Goal: Task Accomplishment & Management: Manage account settings

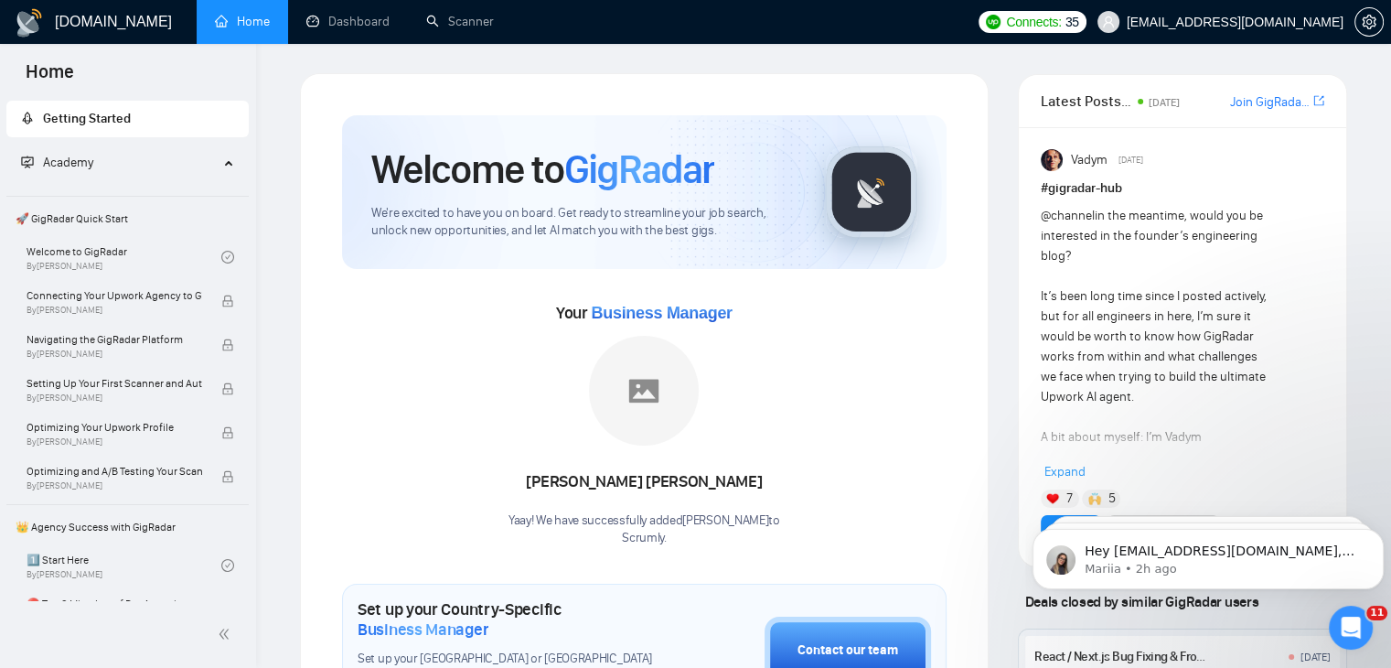
click at [256, 29] on link "Home" at bounding box center [242, 22] width 55 height 16
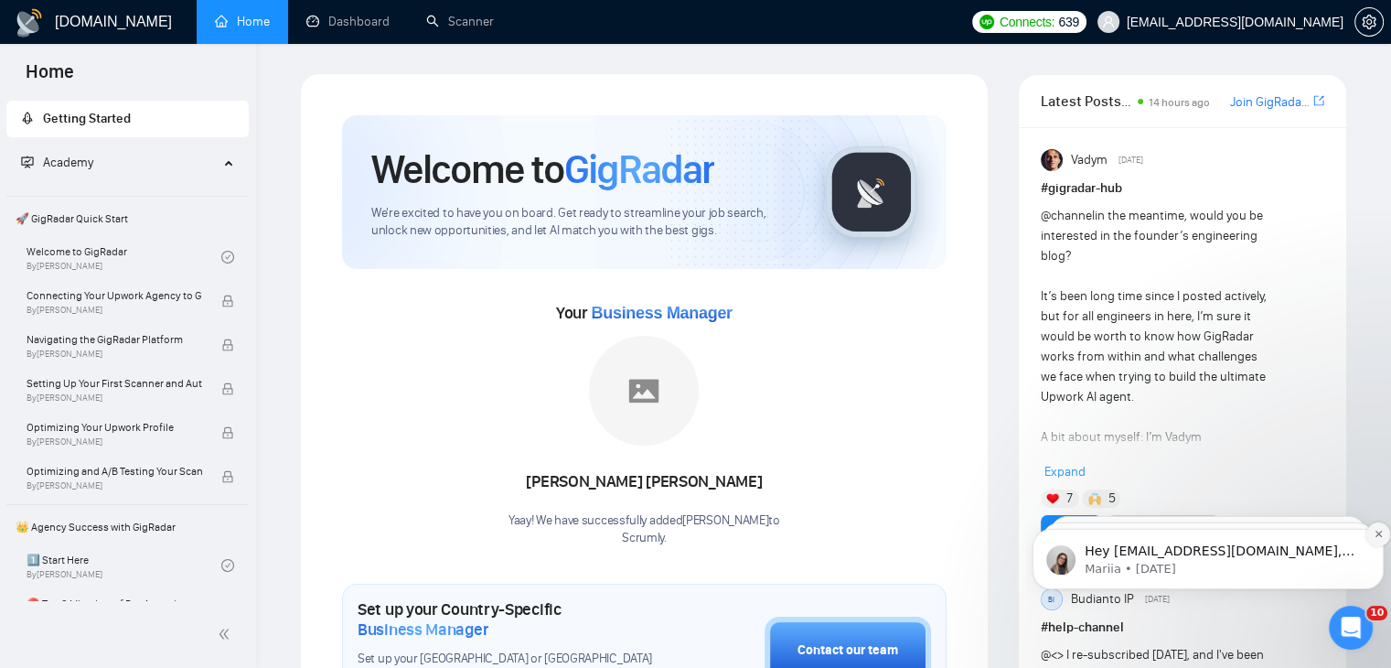
click at [1377, 537] on icon "Dismiss notification" at bounding box center [1379, 534] width 10 height 10
click at [1377, 537] on icon "Dismiss notification" at bounding box center [1379, 534] width 8 height 8
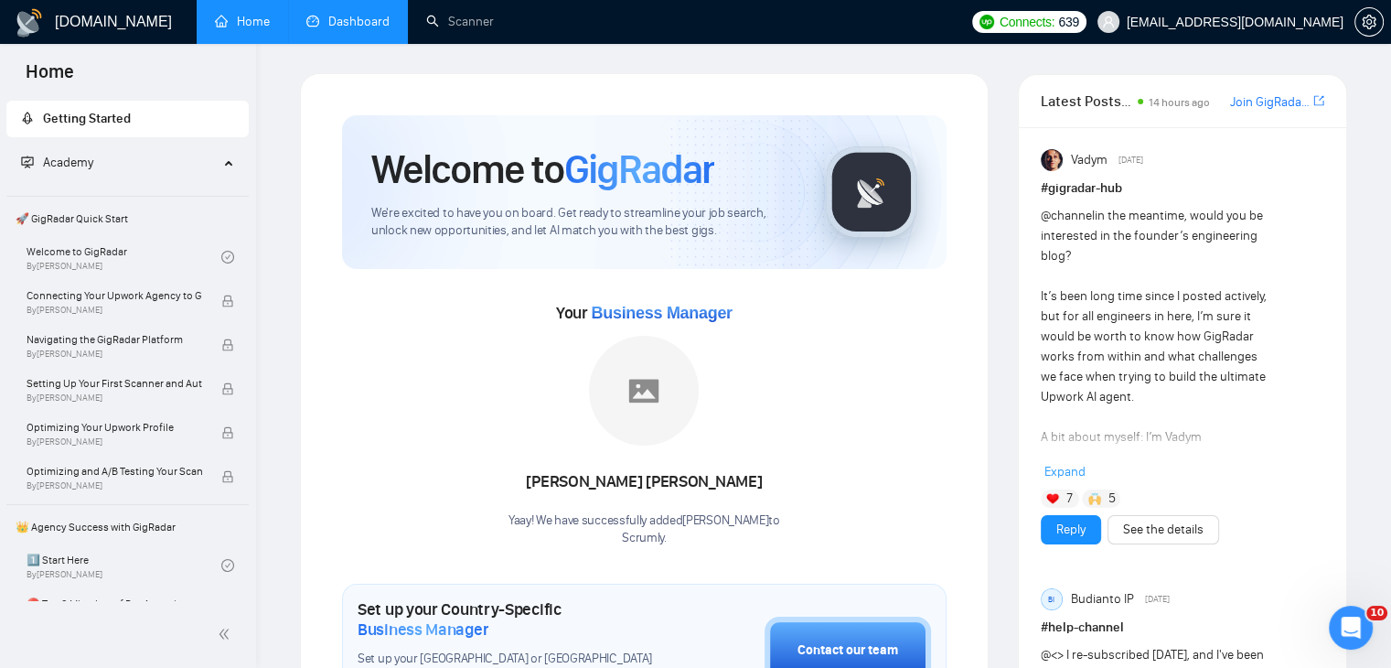
click at [348, 18] on link "Dashboard" at bounding box center [347, 22] width 83 height 16
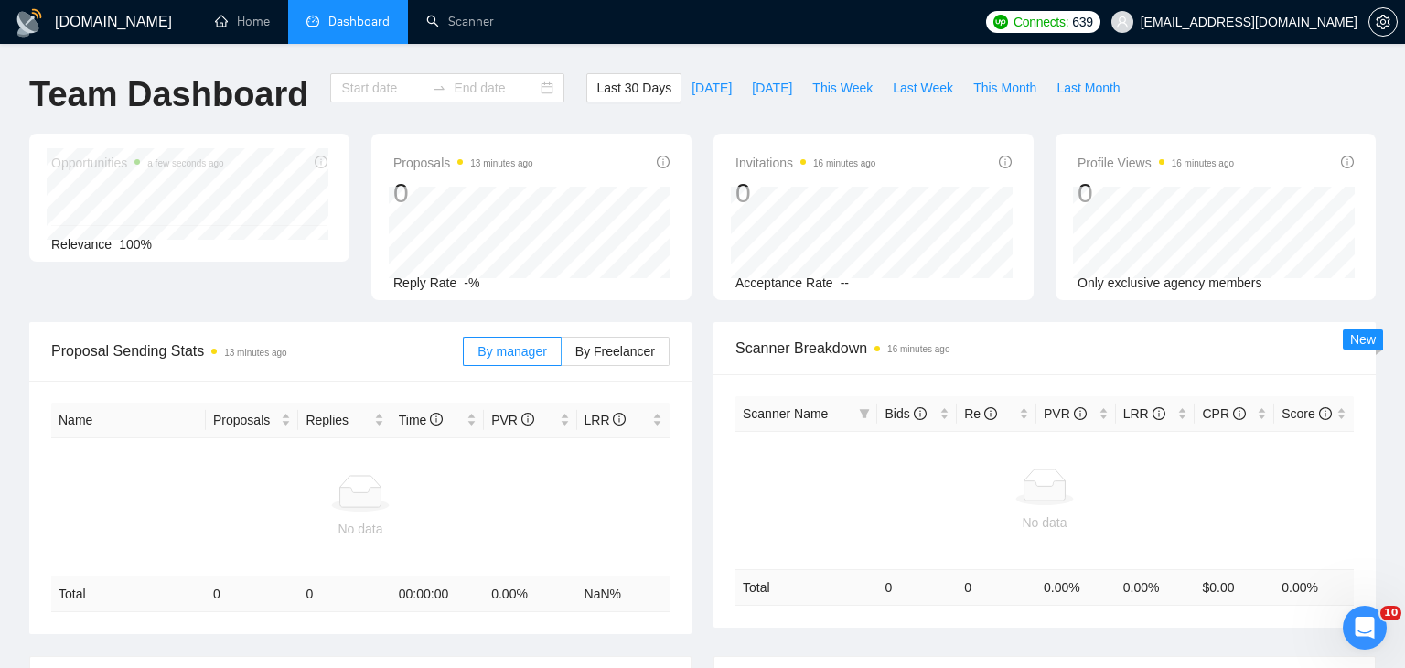
type input "2025-09-14"
type input "2025-10-14"
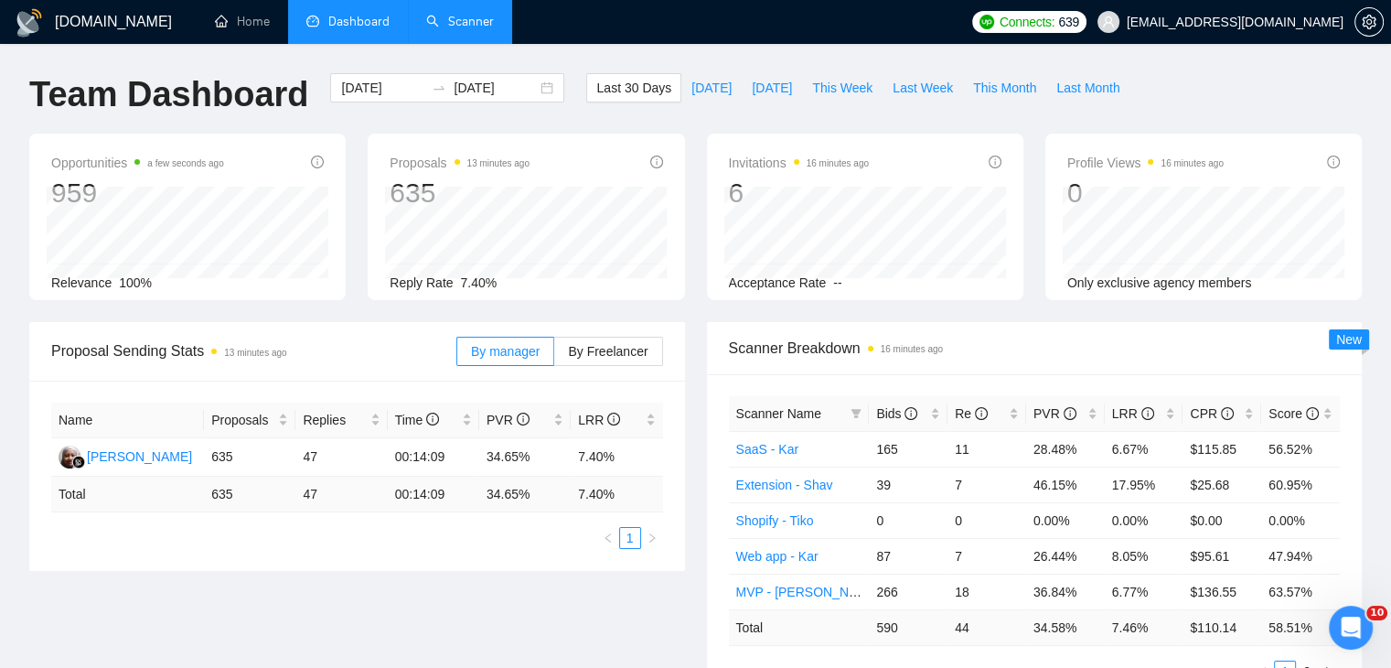
click at [473, 24] on link "Scanner" at bounding box center [460, 22] width 68 height 16
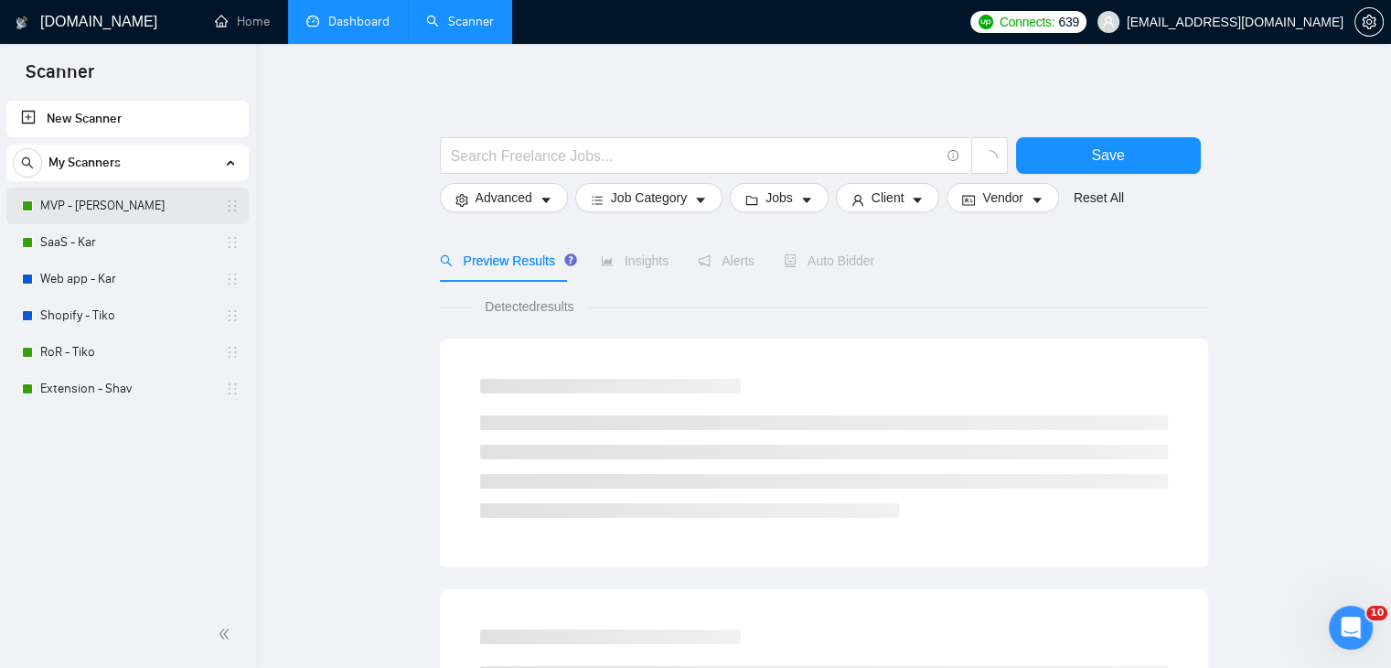
click at [102, 212] on link "MVP - Kar" at bounding box center [127, 205] width 174 height 37
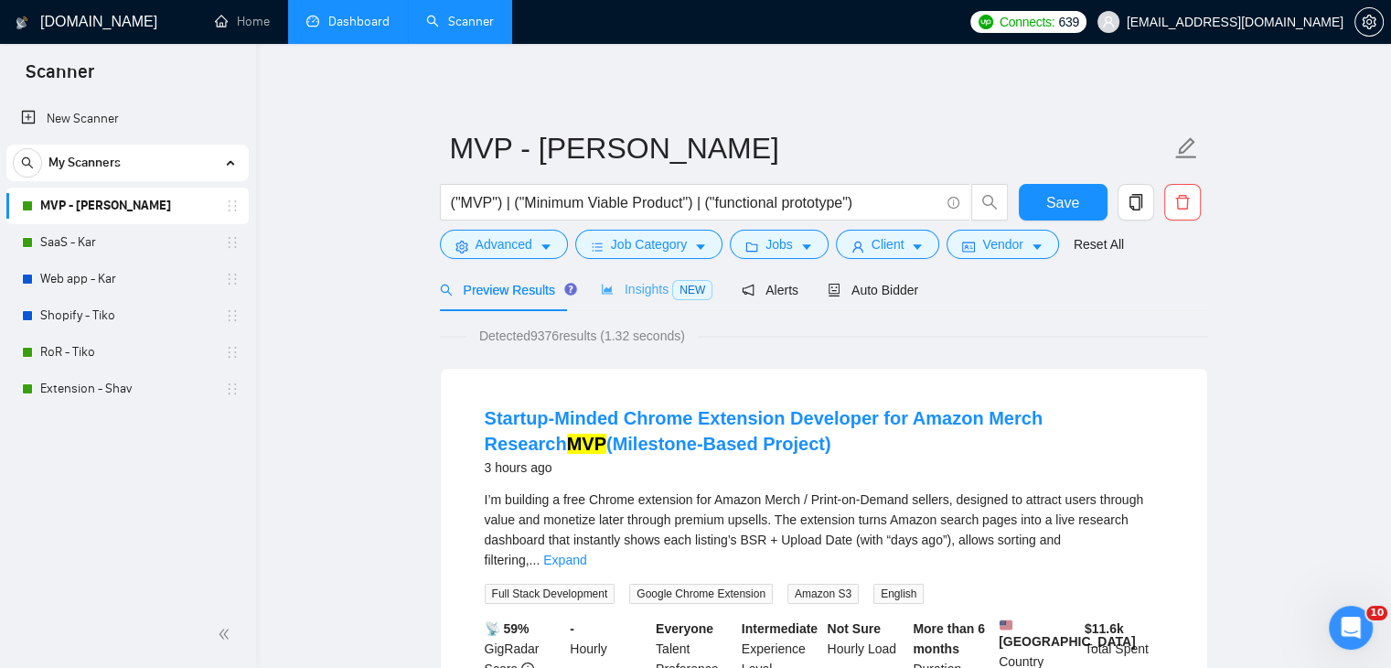
click at [637, 303] on div "Insights NEW" at bounding box center [657, 289] width 112 height 43
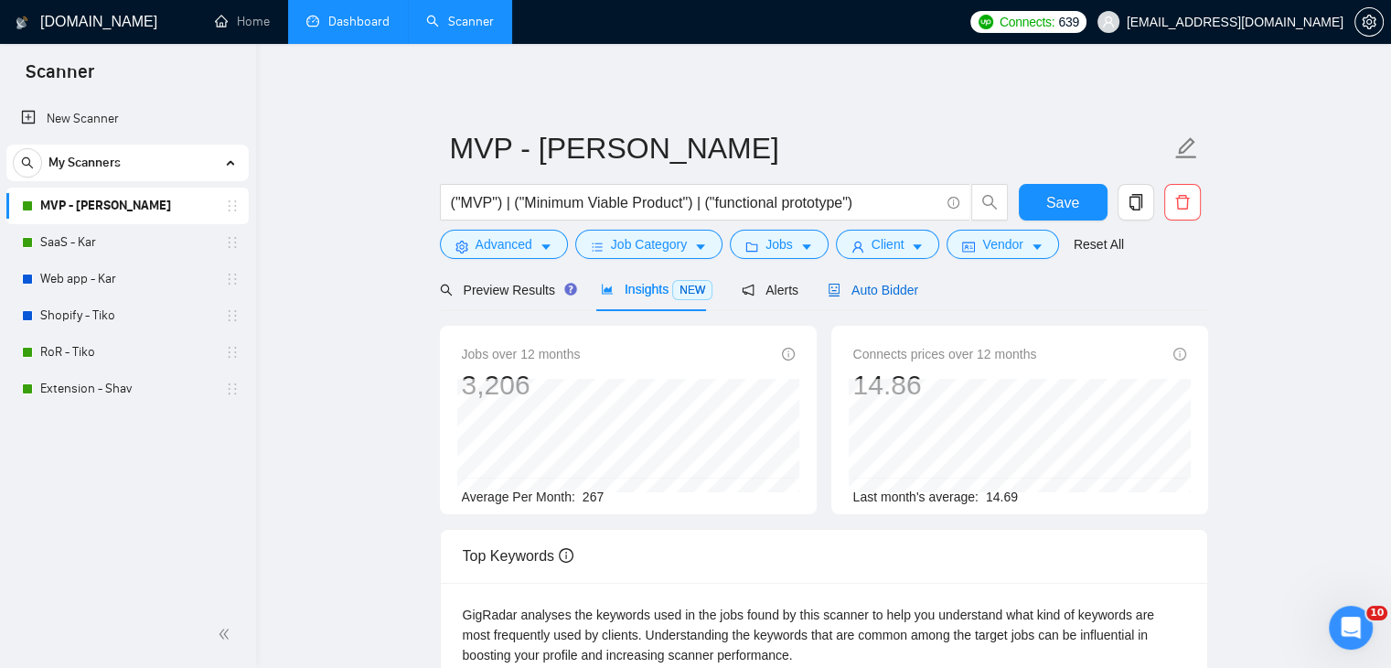
click at [878, 288] on span "Auto Bidder" at bounding box center [873, 290] width 91 height 15
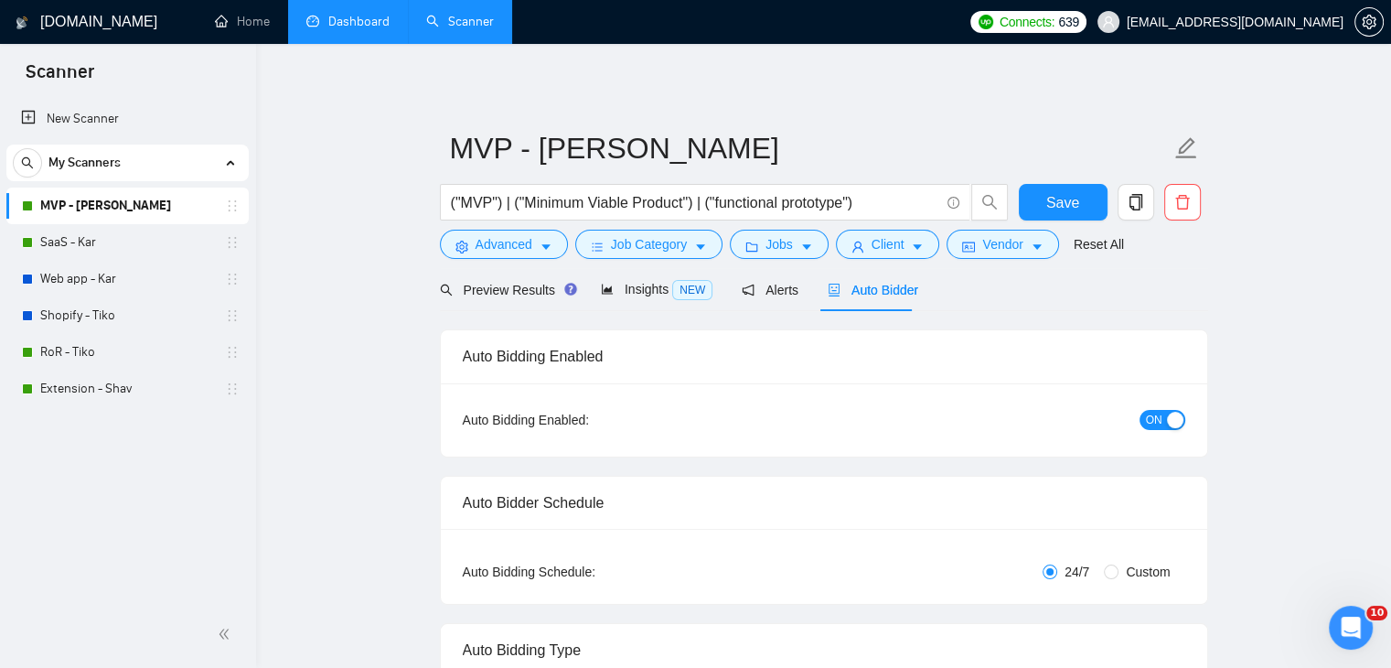
checkbox input "true"
